Goal: Register for event/course

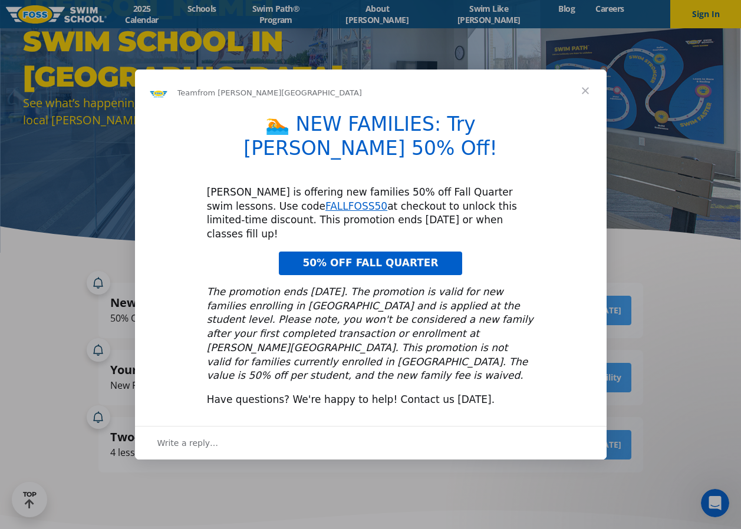
click at [589, 112] on span "Close" at bounding box center [585, 91] width 42 height 42
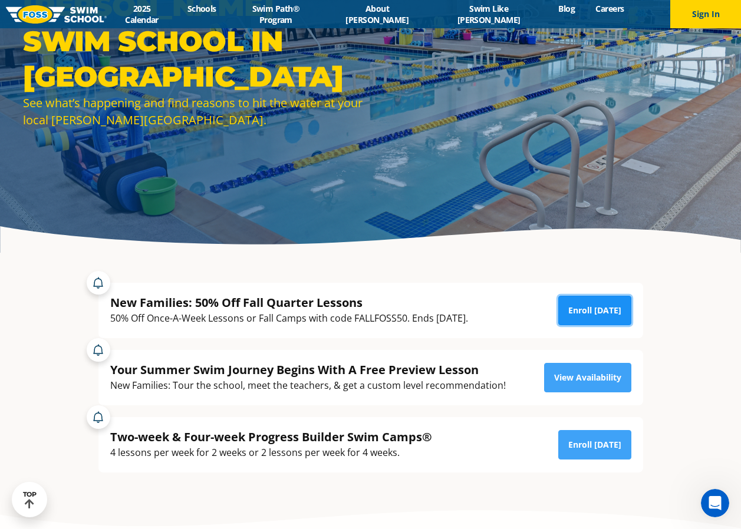
click at [594, 309] on link "Enroll [DATE]" at bounding box center [594, 310] width 73 height 29
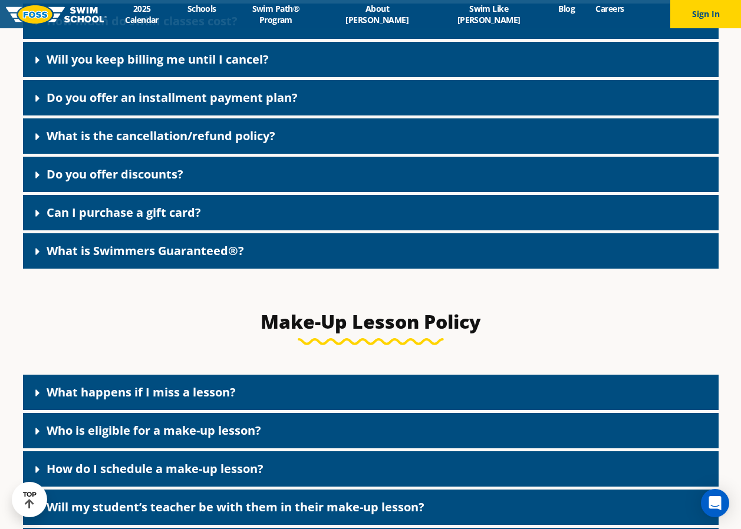
scroll to position [1119, 0]
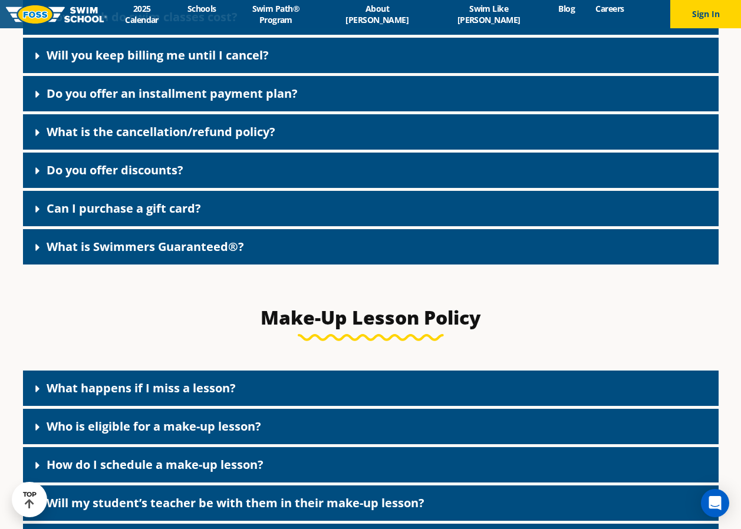
click at [520, 168] on div "Do you offer discounts?" at bounding box center [370, 170] width 695 height 35
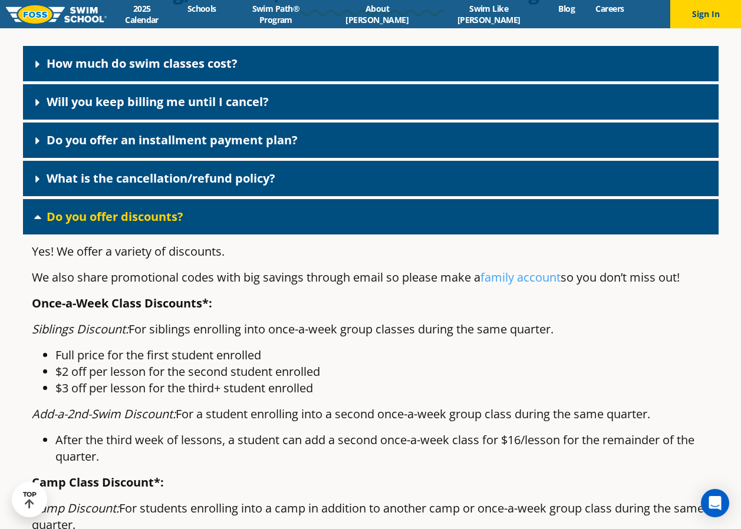
scroll to position [1060, 0]
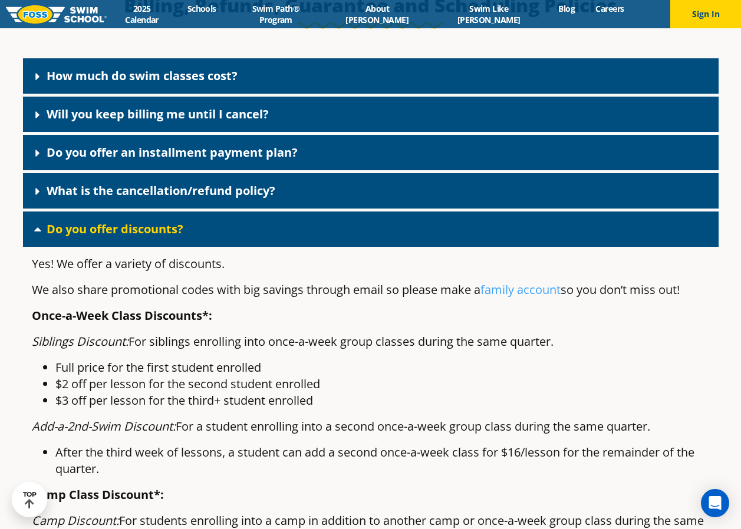
click at [61, 233] on link "Do you offer discounts?" at bounding box center [115, 229] width 137 height 16
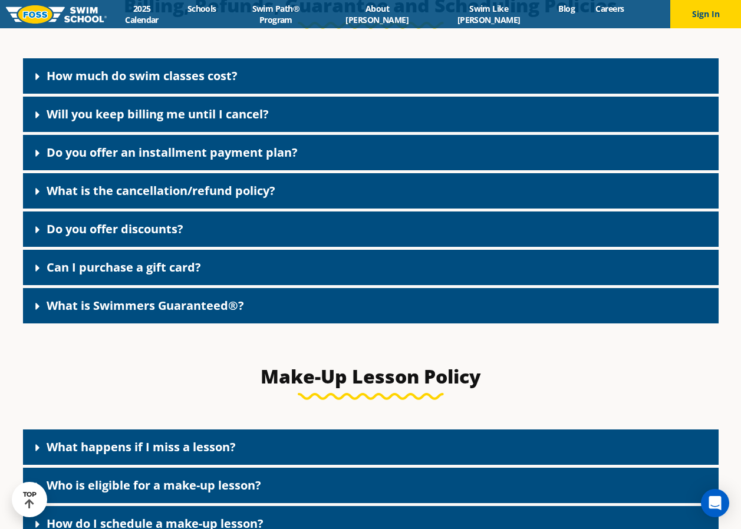
click at [231, 197] on link "What is the cancellation/refund policy?" at bounding box center [161, 191] width 229 height 16
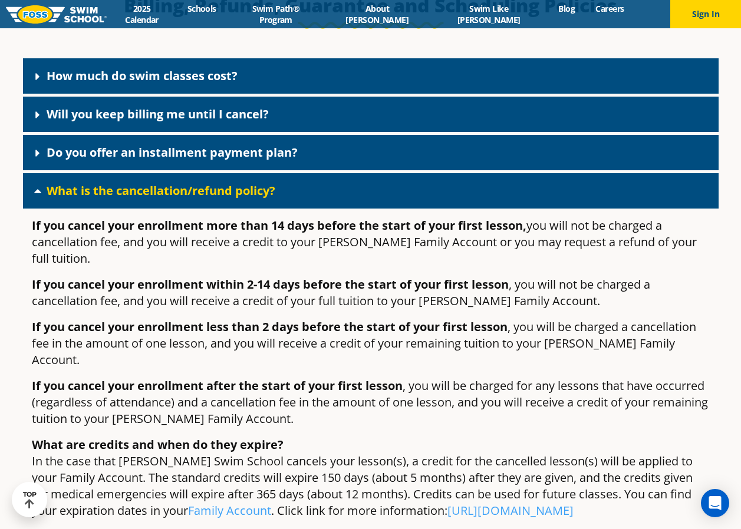
click at [231, 197] on link "What is the cancellation/refund policy?" at bounding box center [161, 191] width 229 height 16
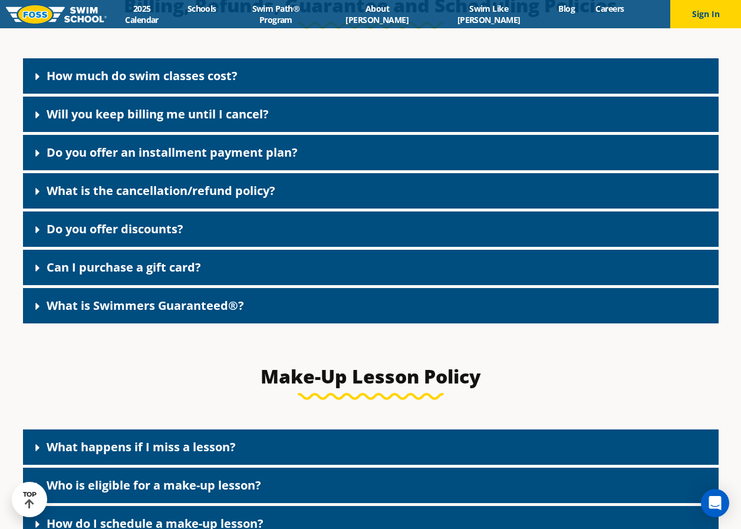
click at [232, 160] on link "Do you offer an installment payment plan?" at bounding box center [172, 152] width 251 height 16
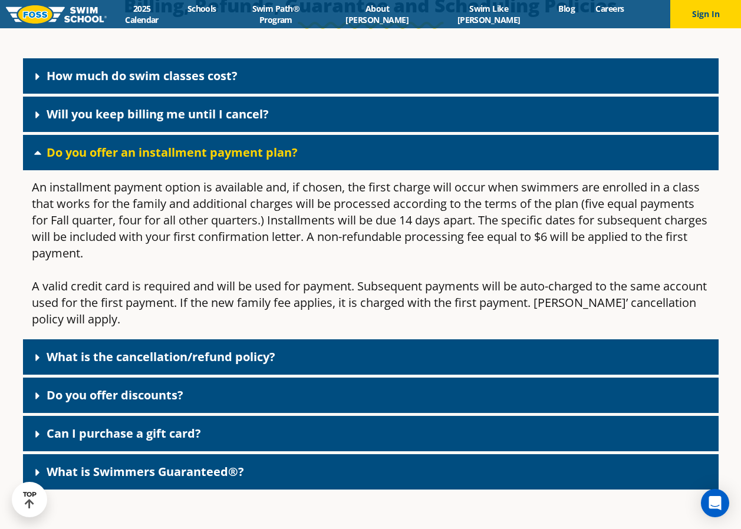
click at [232, 160] on link "Do you offer an installment payment plan?" at bounding box center [172, 152] width 251 height 16
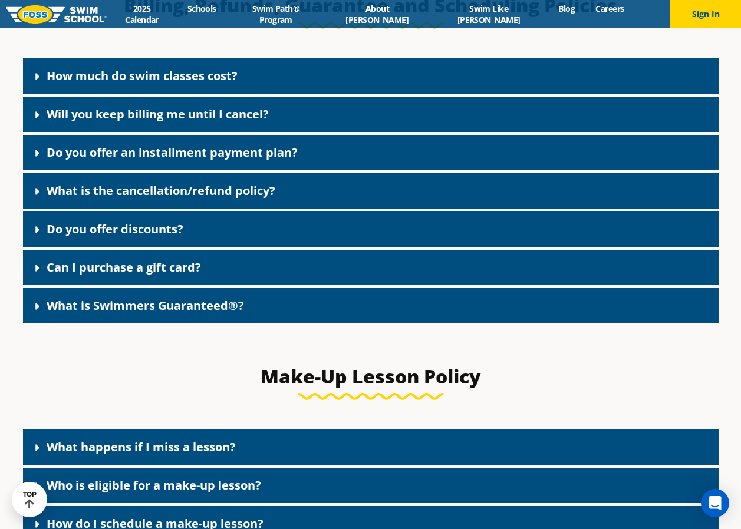
click at [230, 121] on link "Will you keep billing me until I cancel?" at bounding box center [158, 114] width 222 height 16
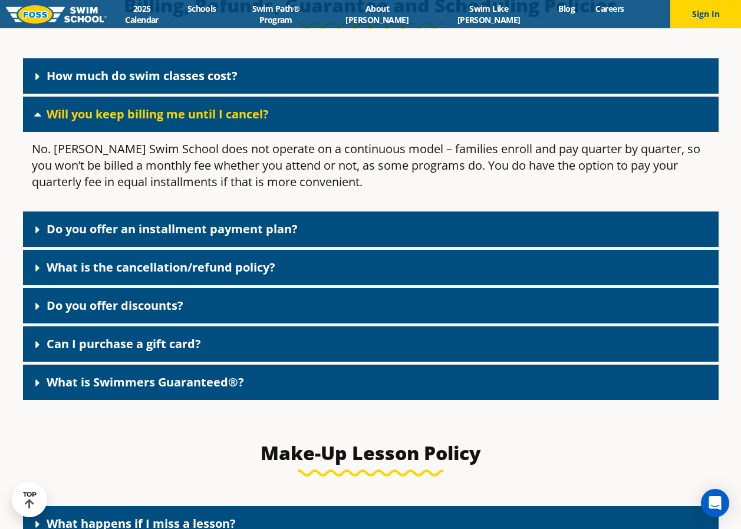
click at [230, 121] on link "Will you keep billing me until I cancel?" at bounding box center [158, 114] width 222 height 16
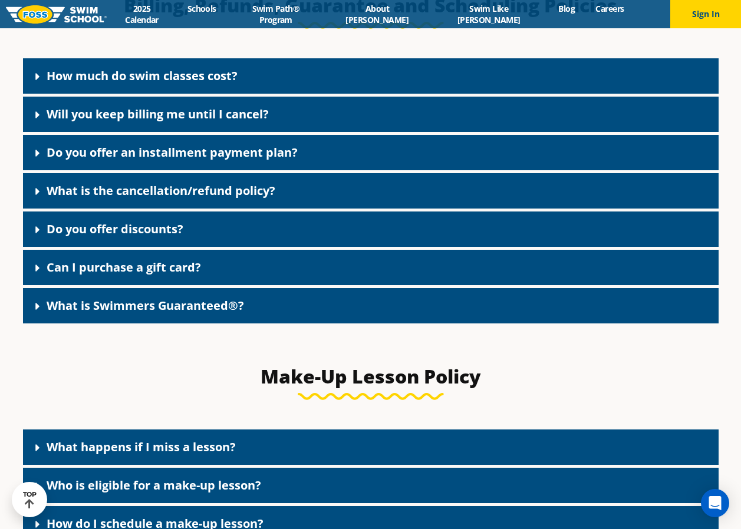
click at [233, 83] on link "How much do swim classes cost?" at bounding box center [142, 76] width 191 height 16
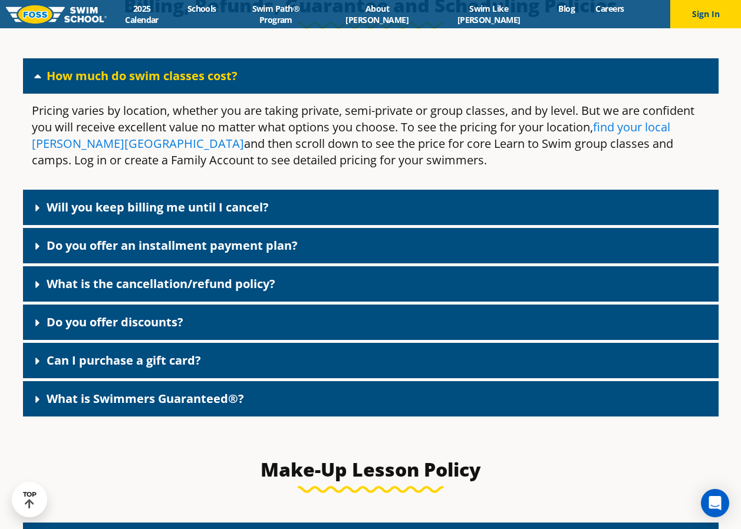
click at [92, 147] on link "find your local Foss Swim School" at bounding box center [351, 135] width 638 height 32
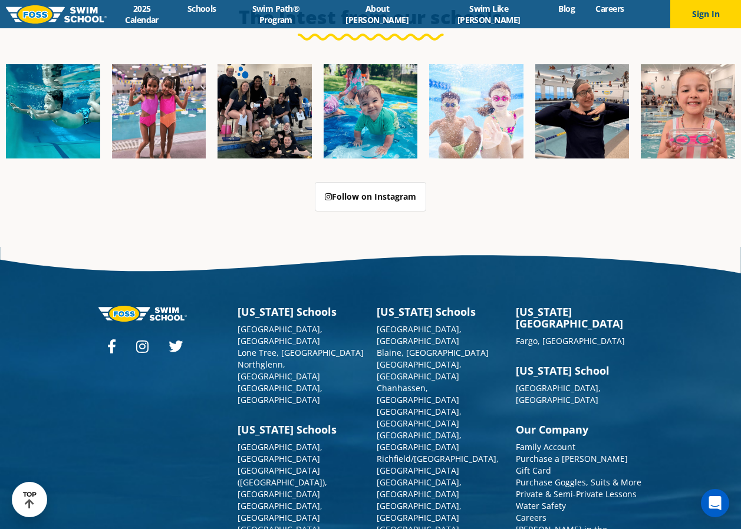
scroll to position [2967, 0]
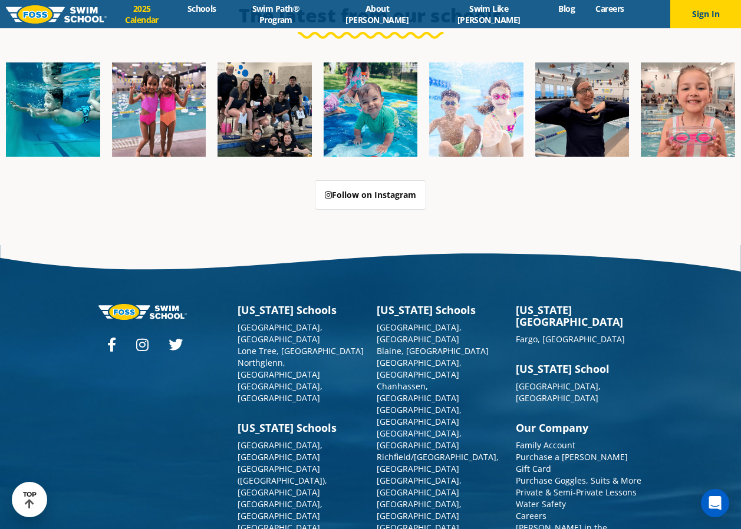
click at [173, 13] on link "2025 Calendar" at bounding box center [142, 14] width 70 height 22
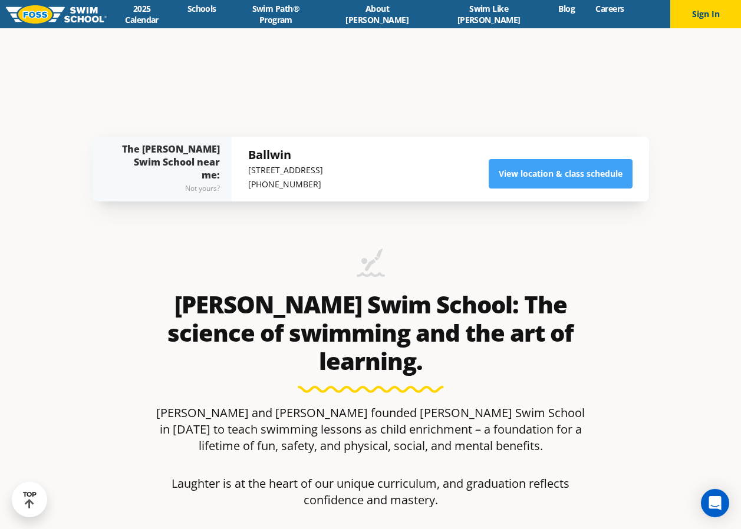
scroll to position [118, 0]
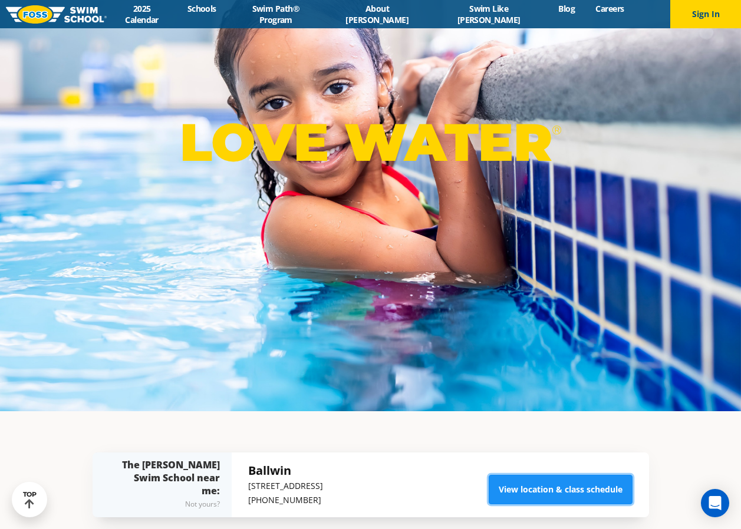
click at [574, 484] on link "View location & class schedule" at bounding box center [560, 489] width 144 height 29
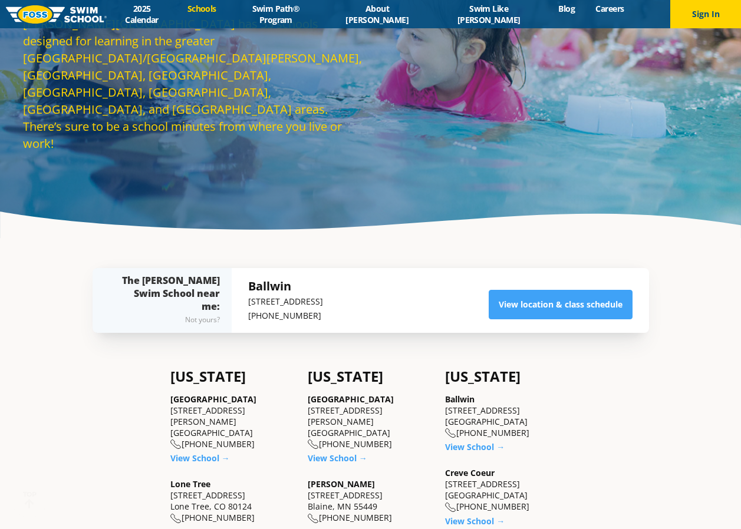
scroll to position [177, 0]
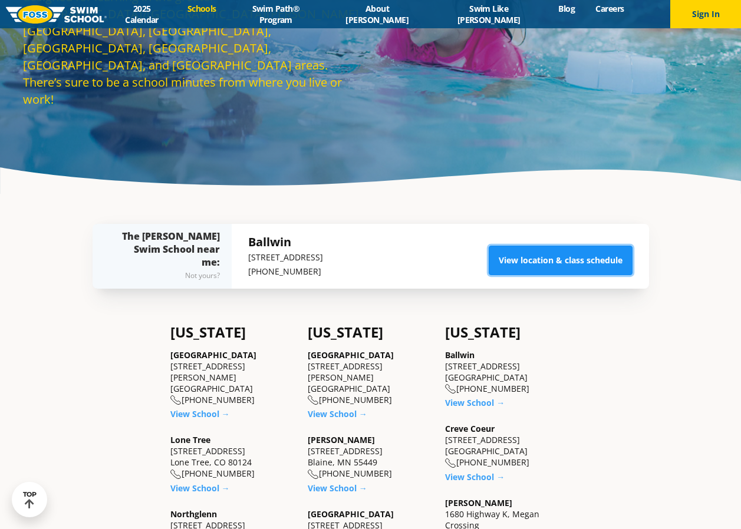
click at [540, 255] on link "View location & class schedule" at bounding box center [560, 260] width 144 height 29
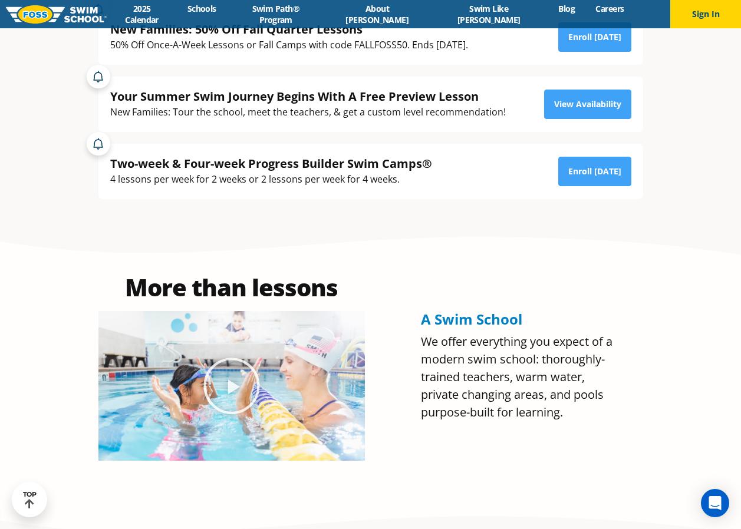
scroll to position [353, 0]
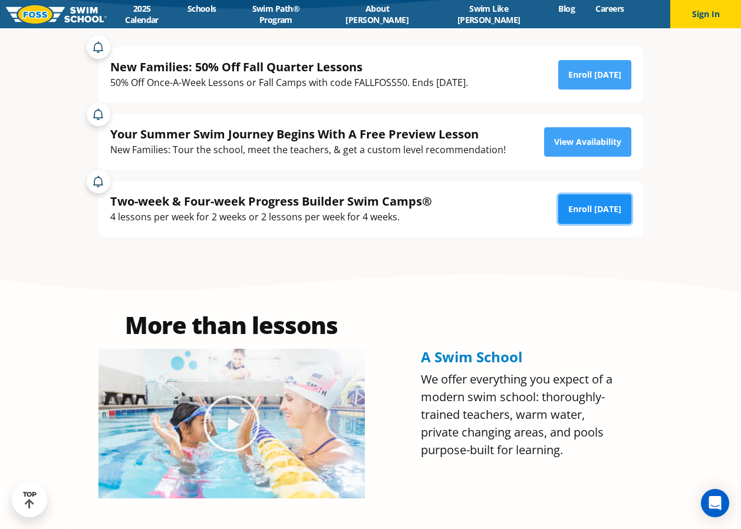
click at [602, 213] on link "Enroll [DATE]" at bounding box center [594, 208] width 73 height 29
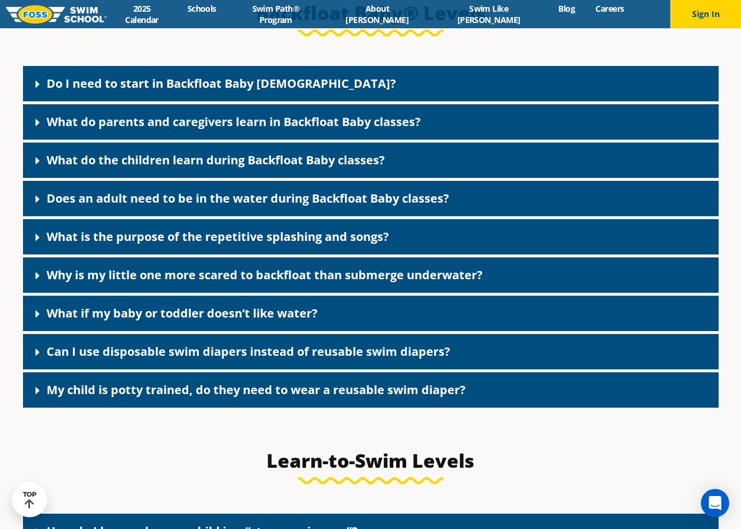
scroll to position [2586, 0]
